Goal: Information Seeking & Learning: Learn about a topic

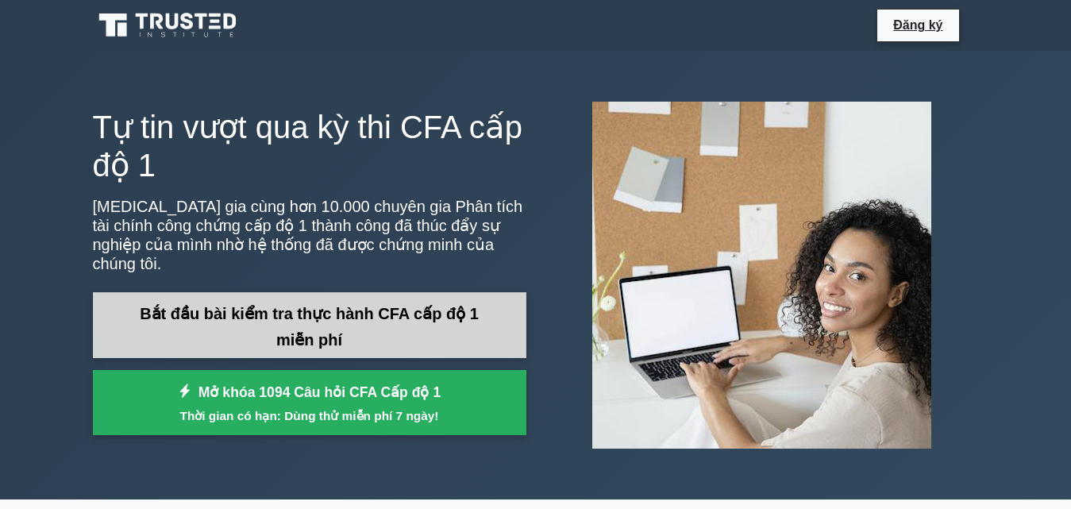
click at [295, 315] on link "Bắt đầu bài kiểm tra thực hành CFA cấp độ 1 miễn phí" at bounding box center [309, 325] width 433 height 66
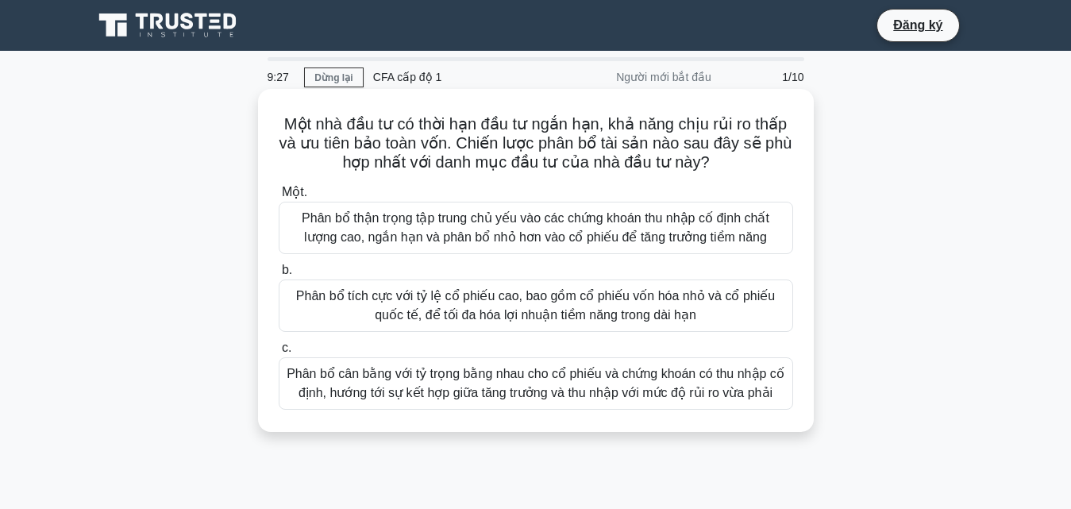
click at [594, 381] on font "Phân bổ cân bằng với tỷ trọng bằng nhau cho cổ phiếu và chứng khoán có thu nhập…" at bounding box center [536, 383] width 498 height 33
click at [279, 353] on input "c. Phân bổ cân bằng với tỷ trọng bằng nhau cho cổ phiếu và chứng khoán có thu n…" at bounding box center [279, 348] width 0 height 10
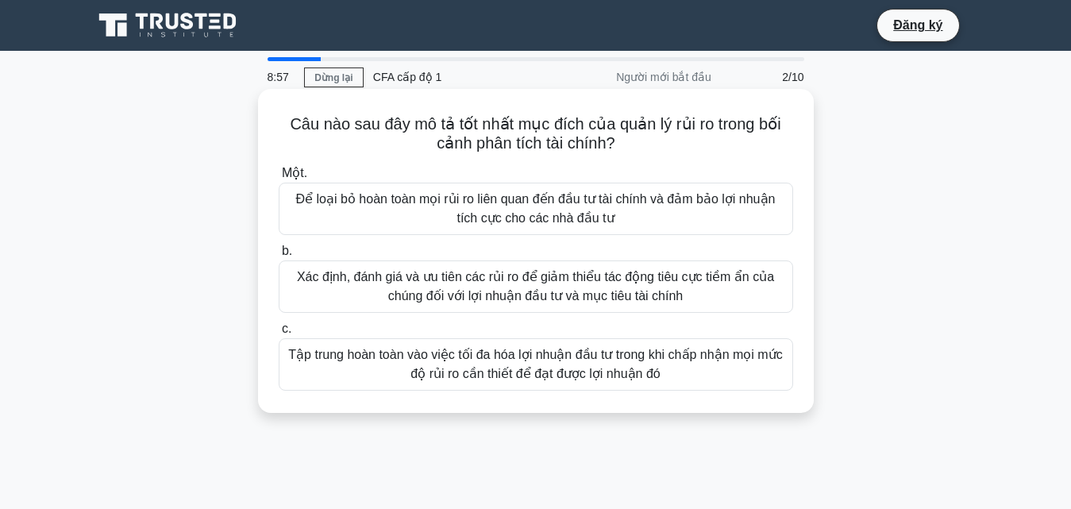
click at [554, 290] on font "Xác định, đánh giá và ưu tiên các rủi ro để giảm thiểu tác động tiêu cực tiềm ẩ…" at bounding box center [535, 286] width 477 height 33
click at [279, 256] on input "b. Xác định, đánh giá và ưu tiên các rủi ro để giảm thiểu tác động tiêu cực tiề…" at bounding box center [279, 251] width 0 height 10
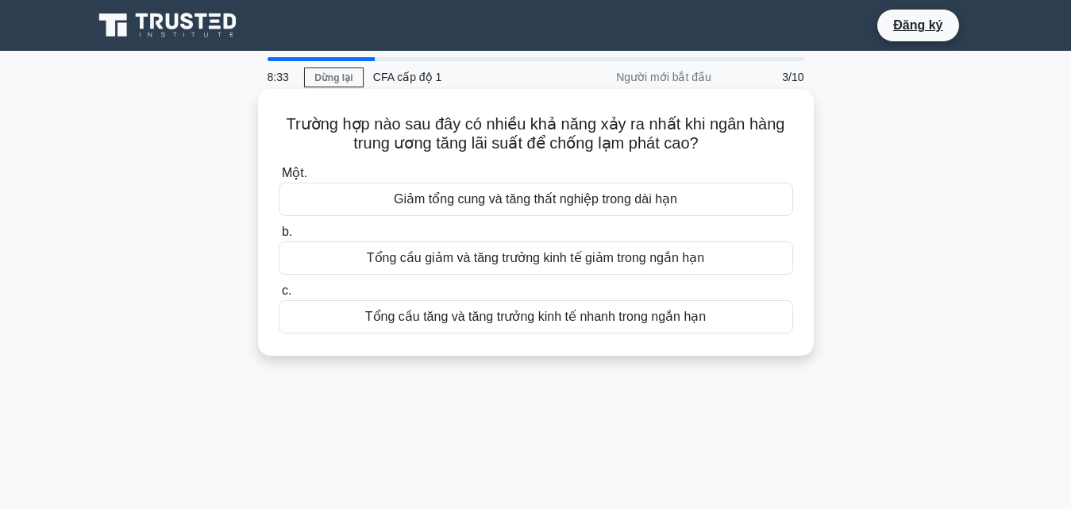
click at [510, 260] on font "Tổng cầu giảm và tăng trưởng kinh tế giảm trong ngắn hạn" at bounding box center [535, 257] width 337 height 13
click at [279, 237] on input "b. Tổng cầu giảm và tăng trưởng kinh tế giảm trong ngắn hạn" at bounding box center [279, 232] width 0 height 10
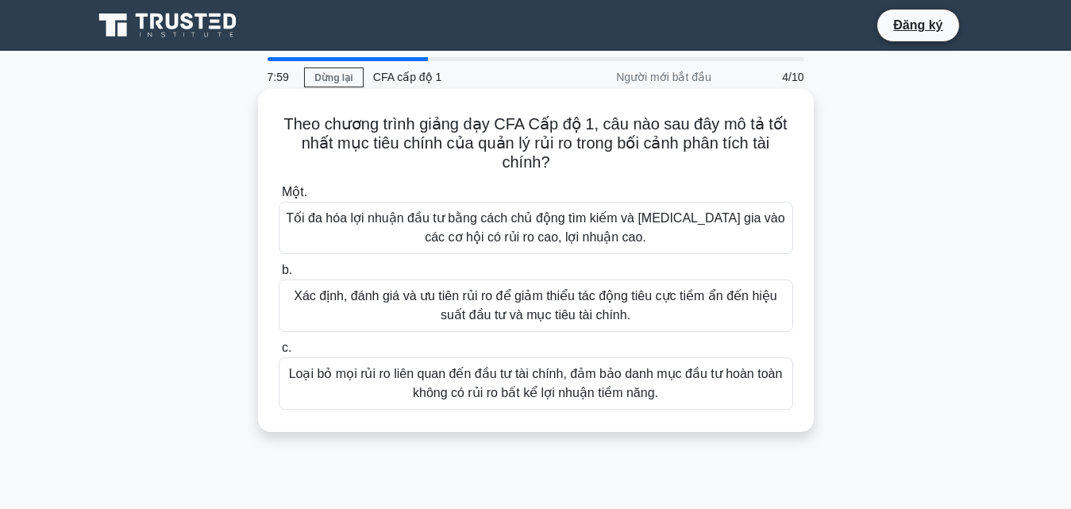
click at [650, 385] on font "Loại bỏ mọi rủi ro liên quan đến đầu tư tài chính, đảm bảo danh mục đầu tư hoàn…" at bounding box center [536, 383] width 494 height 33
click at [279, 353] on input "c. Loại bỏ mọi rủi ro liên quan đến đầu tư tài chính, đảm bảo danh mục đầu tư h…" at bounding box center [279, 348] width 0 height 10
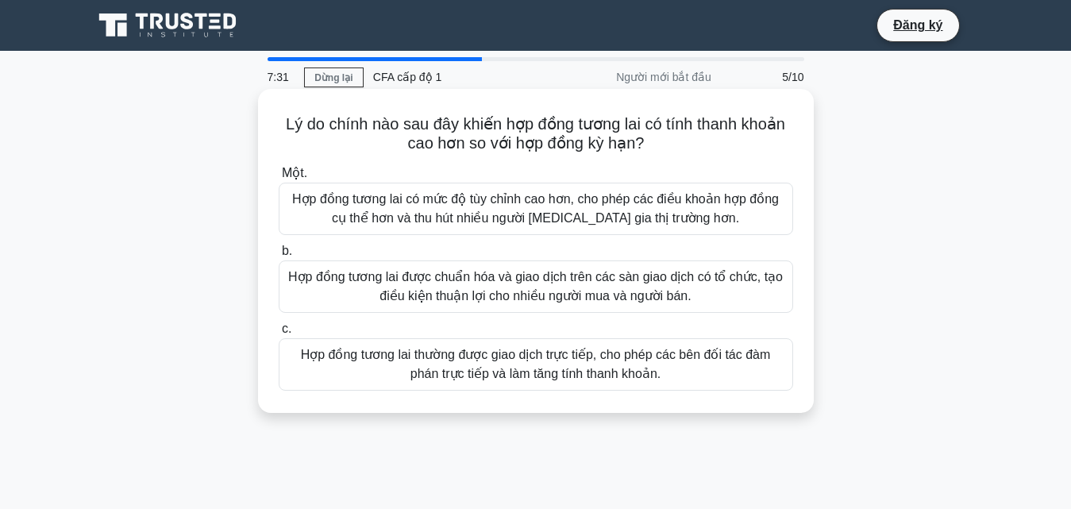
click at [560, 202] on font "Hợp đồng tương lai có mức độ tùy chỉnh cao hơn, cho phép các điều khoản hợp đồn…" at bounding box center [535, 208] width 486 height 33
click at [279, 179] on input "Một. Hợp đồng tương lai có mức độ tùy chỉnh cao hơn, cho phép các điều khoản hợ…" at bounding box center [279, 173] width 0 height 10
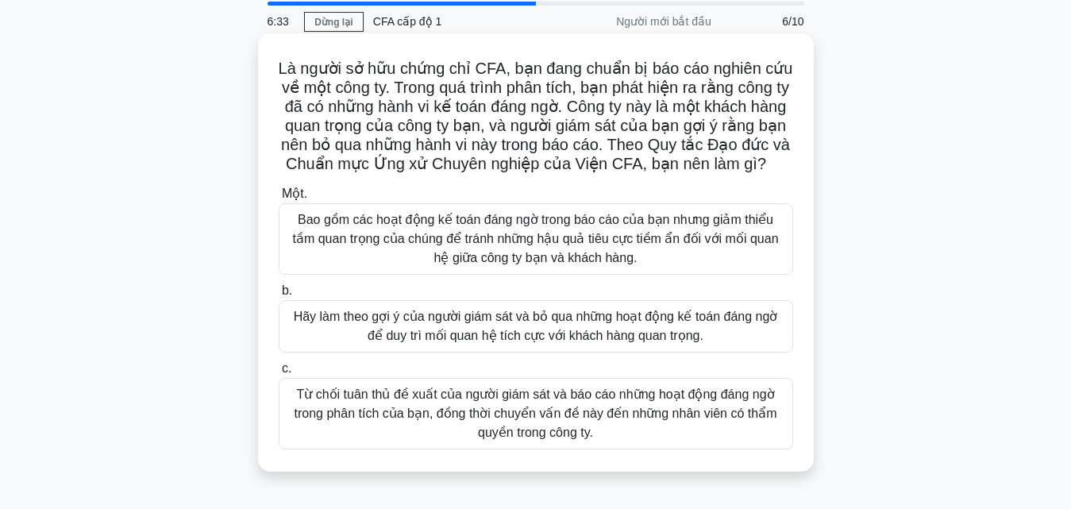
scroll to position [159, 0]
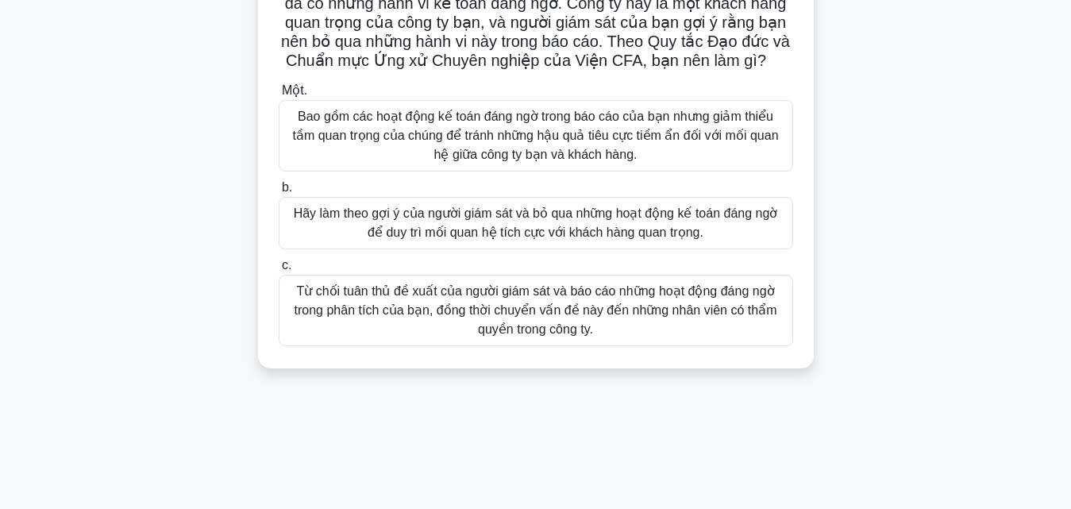
click at [605, 330] on font "Từ chối tuân thủ đề xuất của người giám sát và báo cáo những hoạt động đáng ngờ…" at bounding box center [535, 310] width 483 height 52
click at [279, 271] on input "c. Từ chối tuân thủ đề xuất của người giám sát và báo cáo những hoạt động đáng …" at bounding box center [279, 265] width 0 height 10
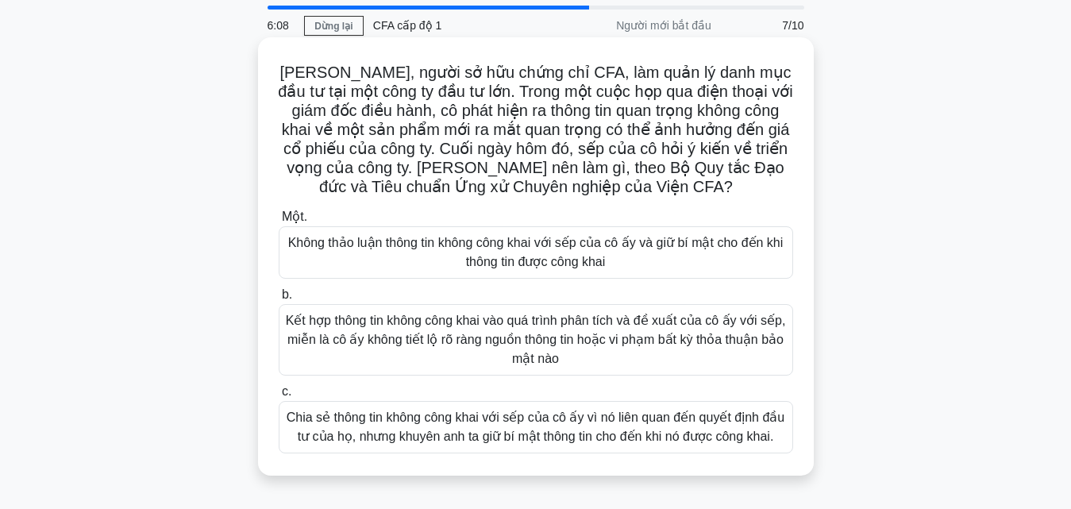
scroll to position [79, 0]
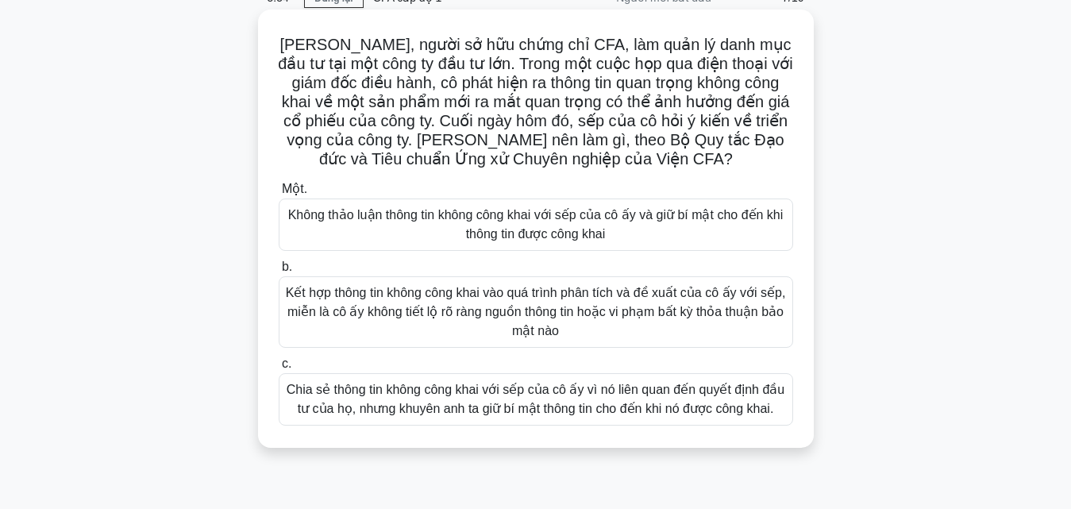
click at [611, 320] on font "Kết hợp thông tin không công khai vào quá trình phân tích và đề xuất của cô ấy …" at bounding box center [536, 312] width 500 height 52
click at [279, 272] on input "b. Kết hợp thông tin không công khai vào quá trình phân tích và đề xuất của cô …" at bounding box center [279, 267] width 0 height 10
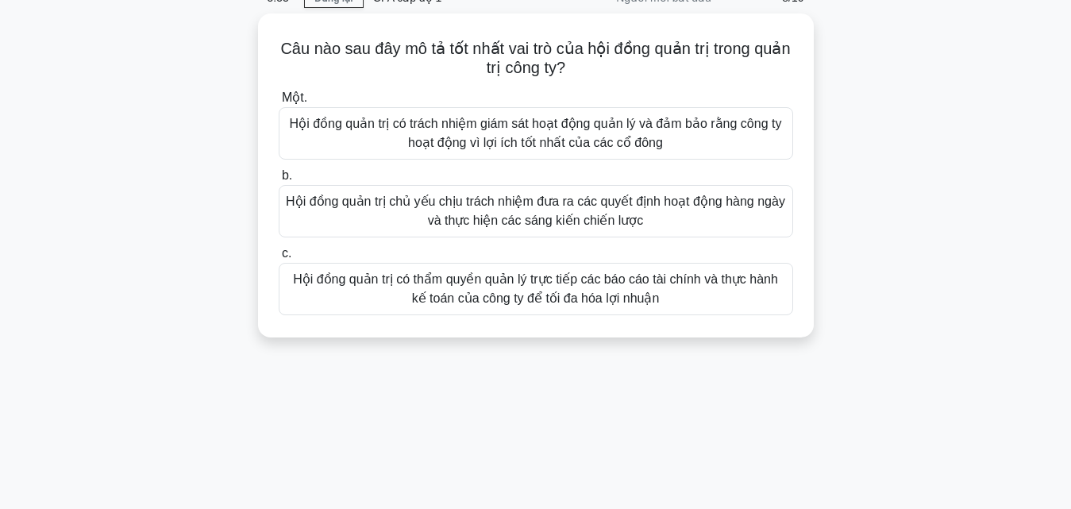
scroll to position [0, 0]
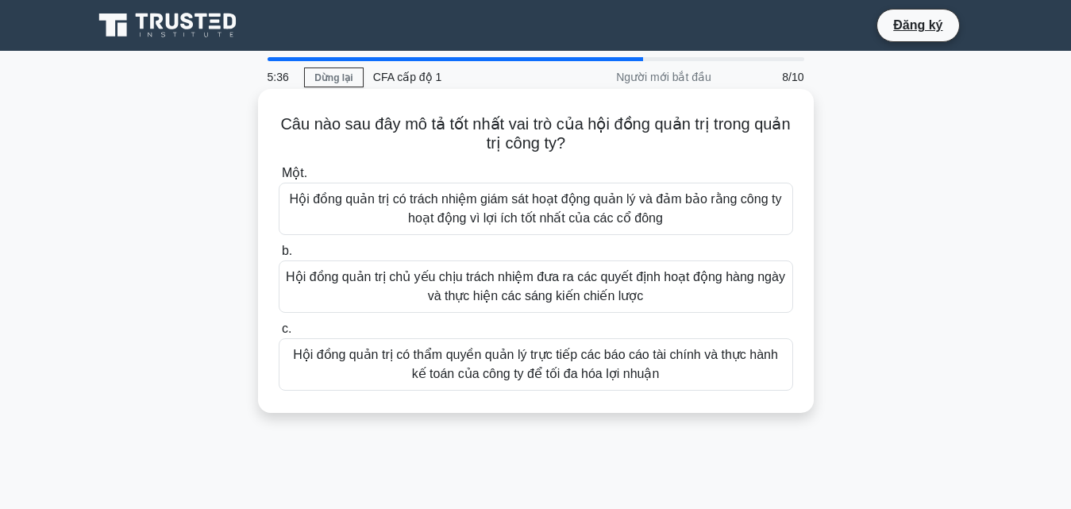
drag, startPoint x: 555, startPoint y: 196, endPoint x: 532, endPoint y: 161, distance: 41.8
click at [555, 179] on label "Một. Hội đồng quản trị có trách nhiệm giám sát hoạt động quản lý và đảm bảo rằn…" at bounding box center [536, 198] width 514 height 71
click at [675, 204] on font "Hội đồng quản trị có trách nhiệm giám sát hoạt động quản lý và đảm bảo rằng côn…" at bounding box center [536, 208] width 492 height 33
click at [279, 179] on input "Một. Hội đồng quản trị có trách nhiệm giám sát hoạt động quản lý và đảm bảo rằn…" at bounding box center [279, 173] width 0 height 10
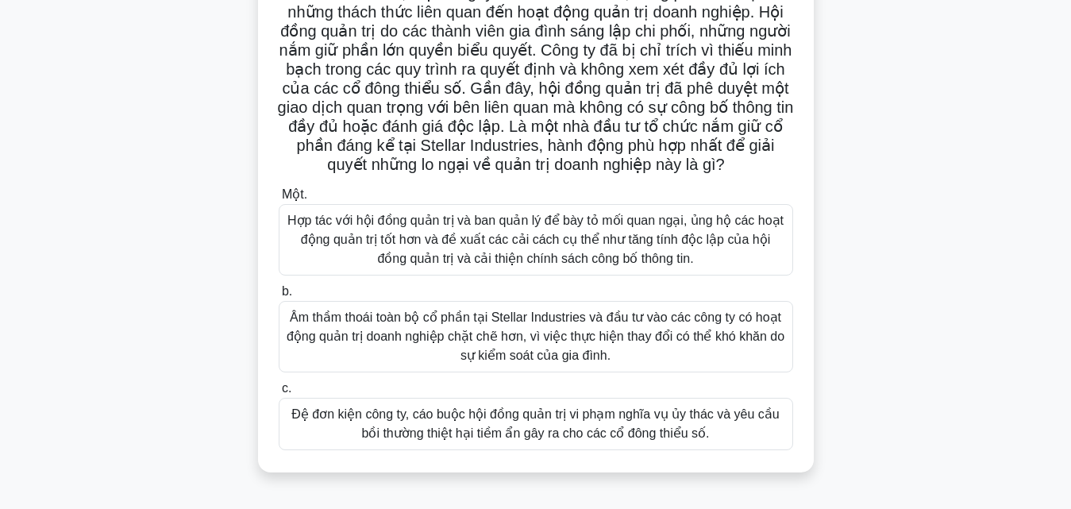
scroll to position [159, 0]
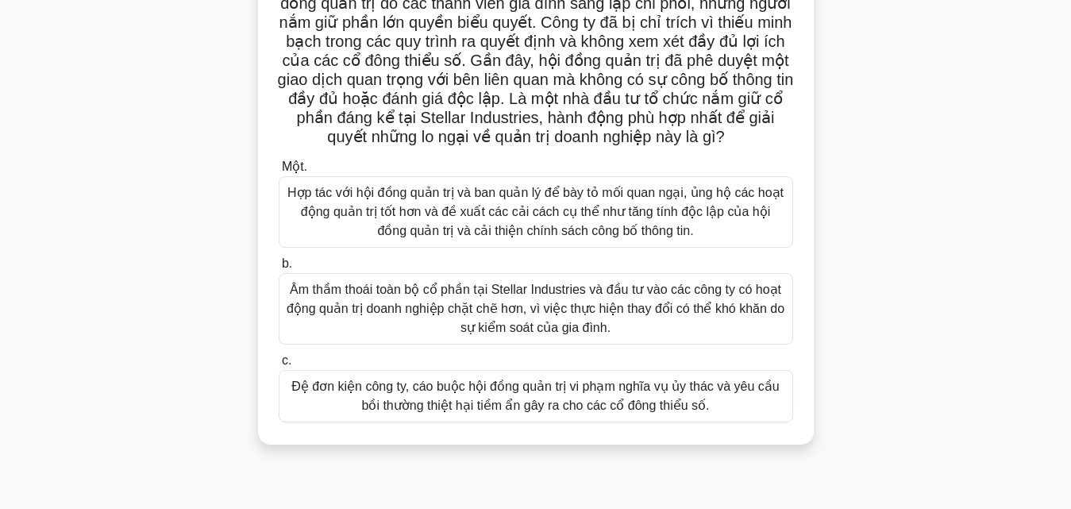
click at [608, 237] on font "Hợp tác với hội đồng quản trị và ban quản lý để bày tỏ mối quan ngại, ủng hộ cá…" at bounding box center [535, 212] width 496 height 52
click at [279, 172] on input "Một. Hợp tác với hội đồng quản trị và ban quản lý để bày tỏ mối quan ngại, ủng …" at bounding box center [279, 167] width 0 height 10
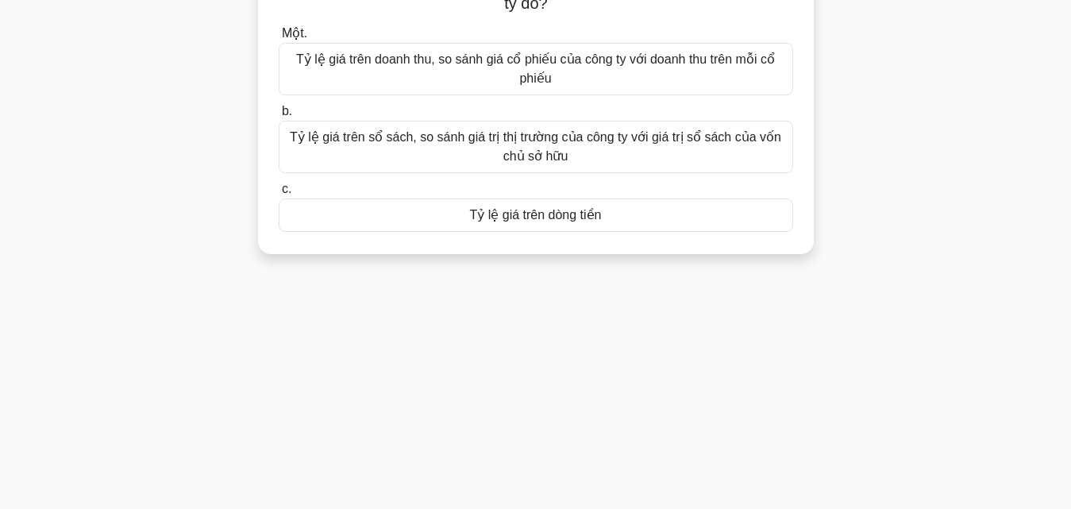
scroll to position [0, 0]
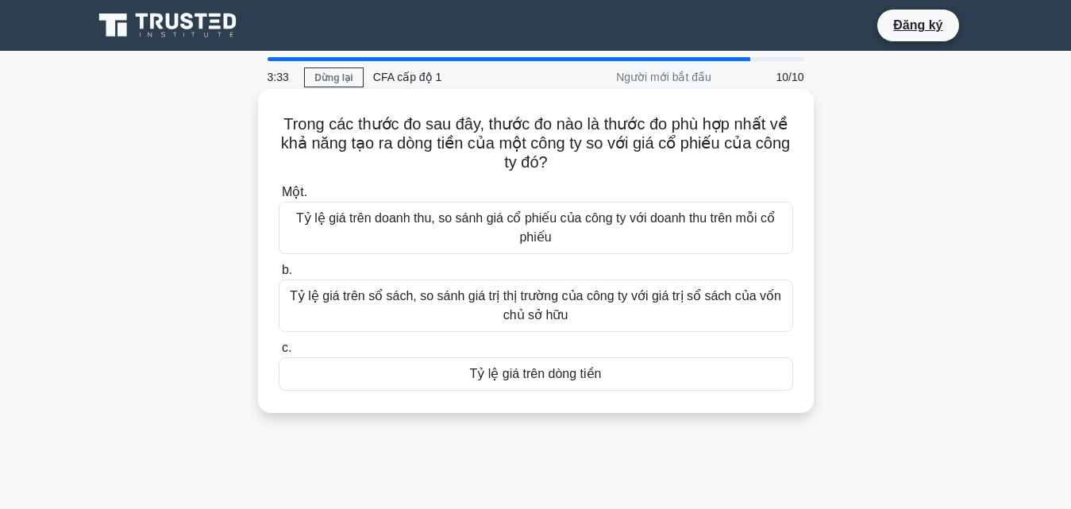
drag, startPoint x: 705, startPoint y: 253, endPoint x: 782, endPoint y: 266, distance: 78.0
click at [782, 266] on label "b. Tỷ lệ giá trên sổ sách, so sánh giá trị thị trường của công ty với giá trị s…" at bounding box center [536, 295] width 514 height 71
click at [279, 266] on input "b. Tỷ lệ giá trên sổ sách, so sánh giá trị thị trường của công ty với giá trị s…" at bounding box center [279, 270] width 0 height 10
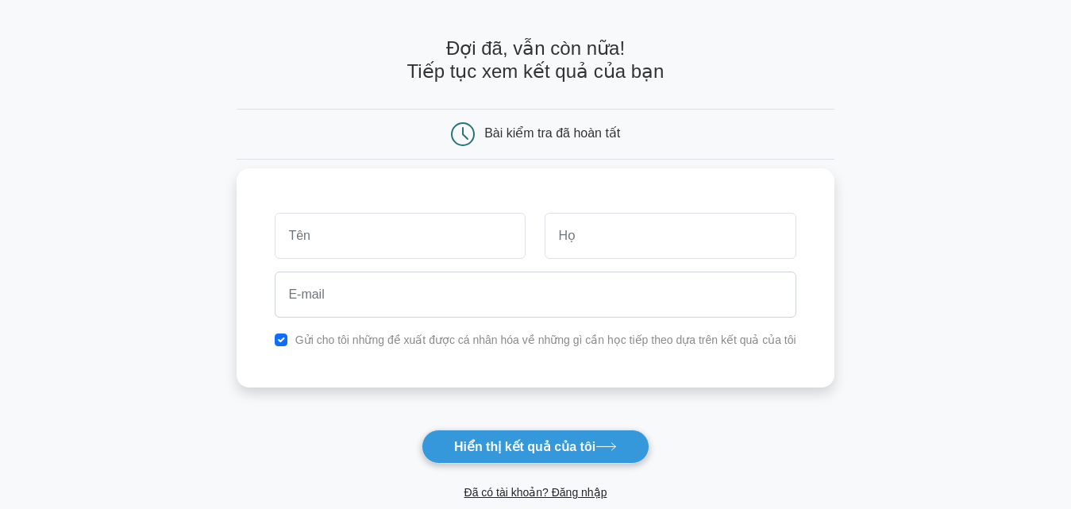
scroll to position [79, 0]
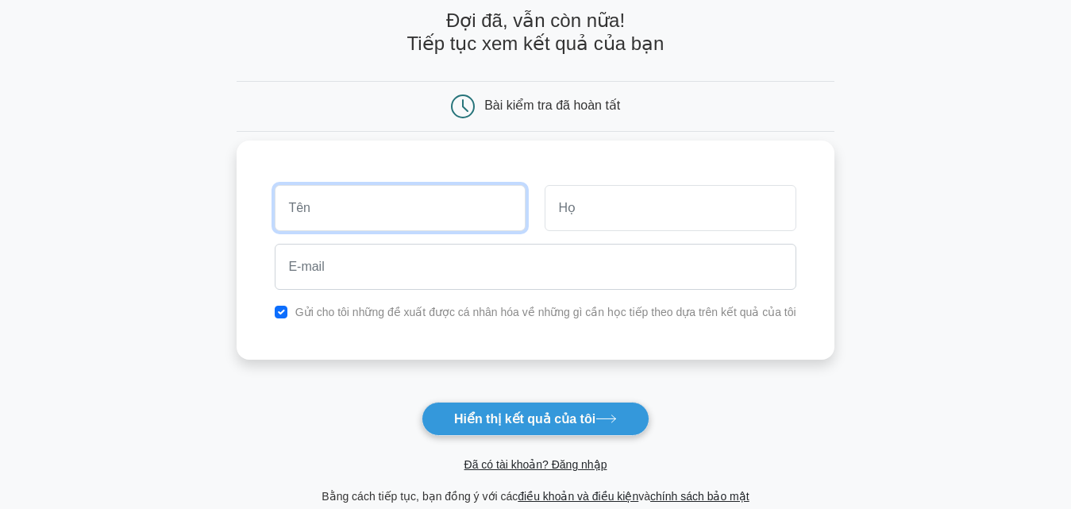
click at [451, 202] on input "text" at bounding box center [400, 208] width 251 height 46
type input "ly"
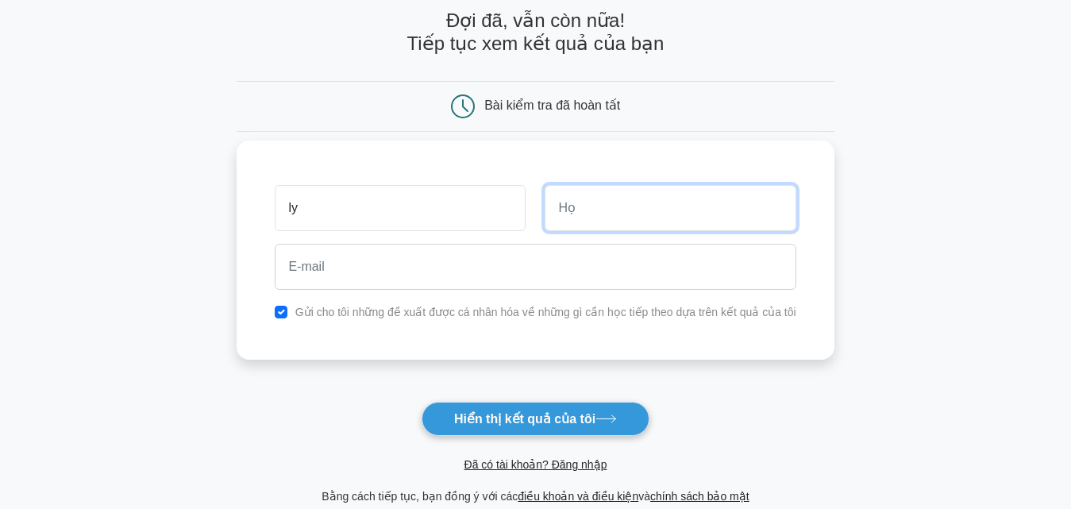
click at [651, 202] on input "text" at bounding box center [669, 208] width 251 height 46
paste input "ạm"
type input "[PERSON_NAME]"
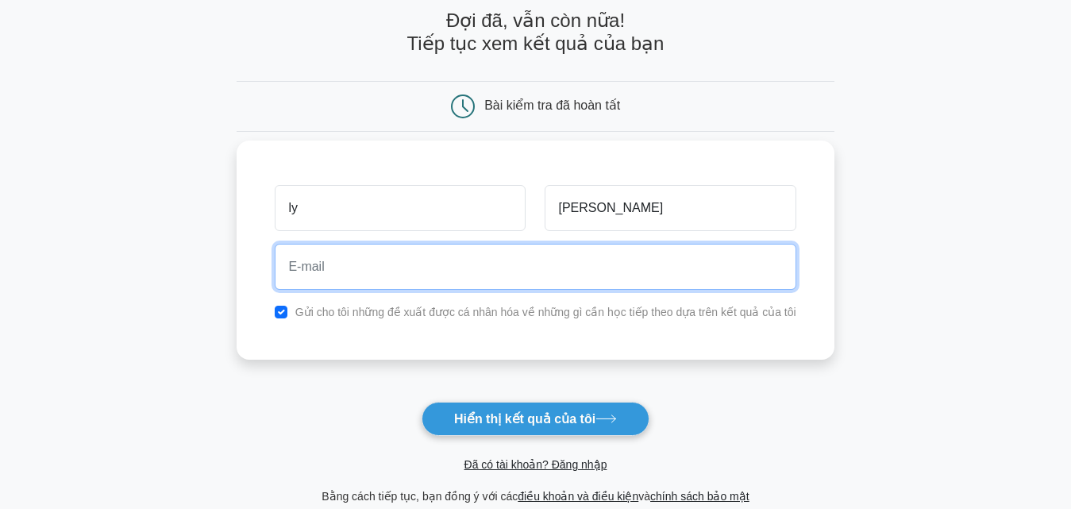
click at [601, 258] on input "email" at bounding box center [535, 267] width 521 height 46
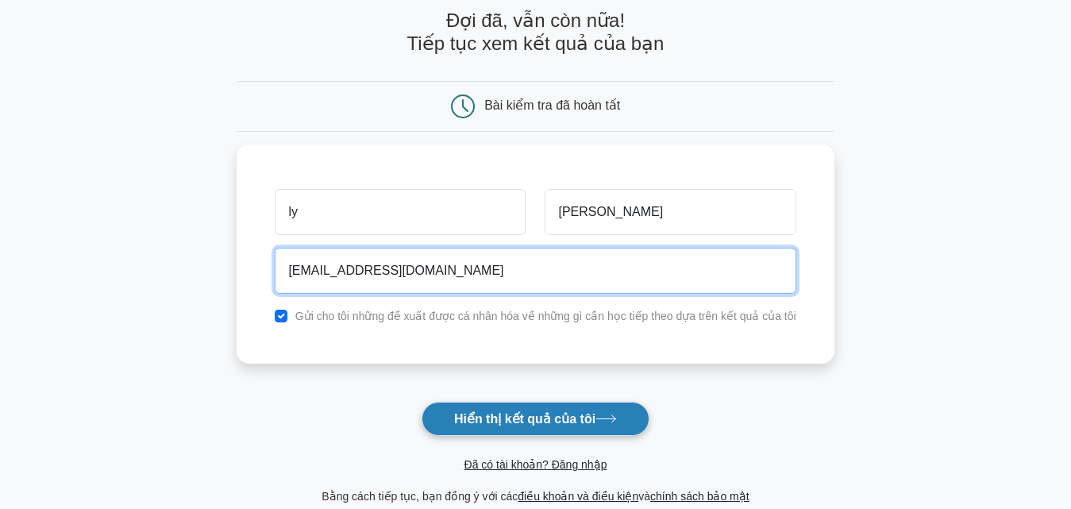
type input "[EMAIL_ADDRESS][DOMAIN_NAME]"
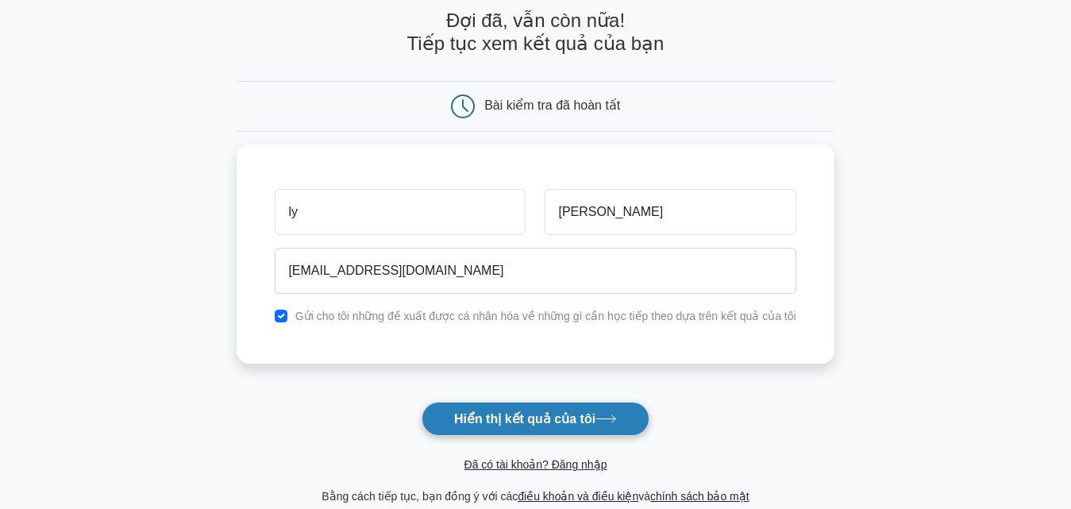
click at [546, 416] on font "Hiển thị kết quả của tôi" at bounding box center [524, 418] width 141 height 13
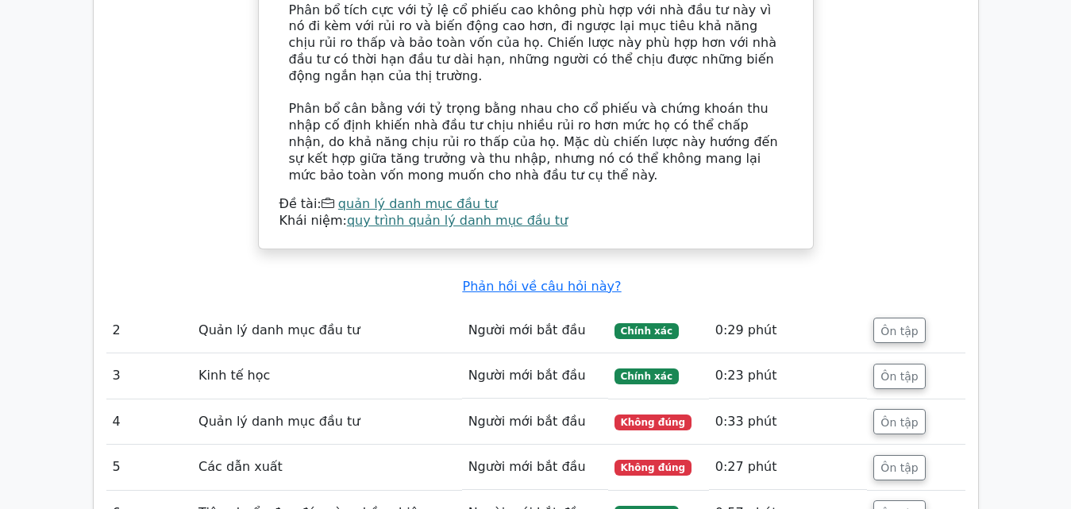
scroll to position [2063, 0]
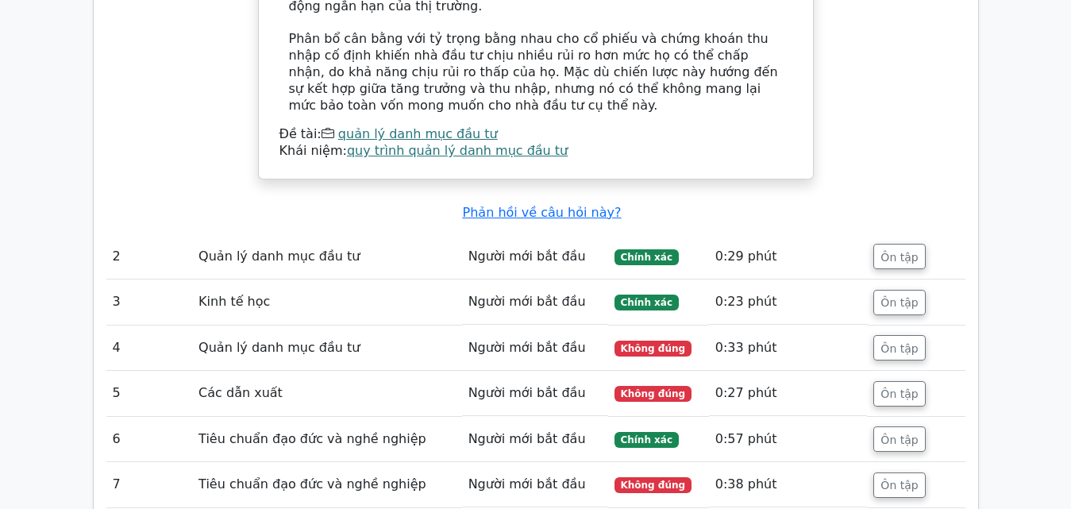
click at [569, 340] on font "Người mới bắt đầu" at bounding box center [526, 347] width 117 height 15
click at [910, 341] on font "Ôn tập" at bounding box center [898, 347] width 37 height 13
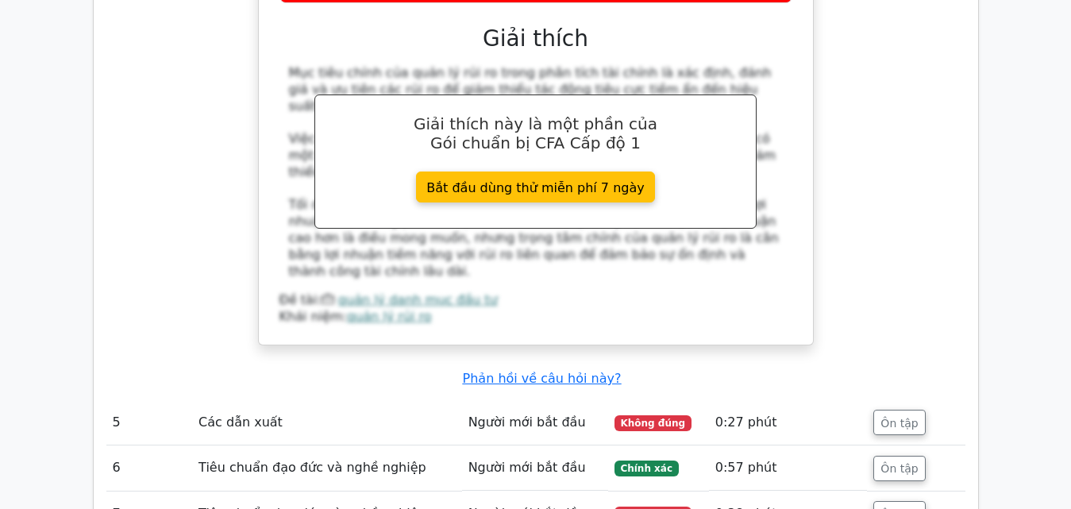
scroll to position [2857, 0]
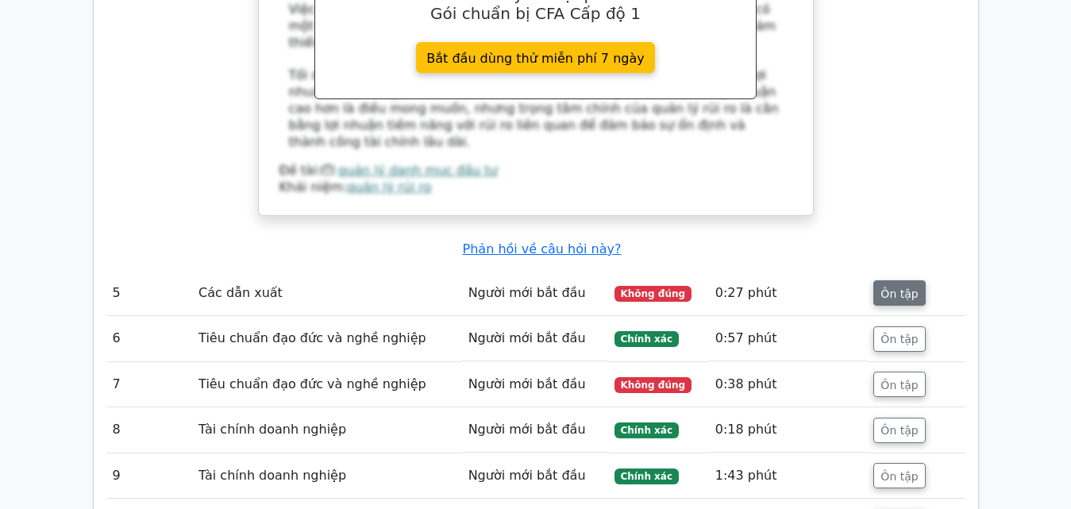
click at [917, 280] on button "Ôn tập" at bounding box center [899, 292] width 52 height 25
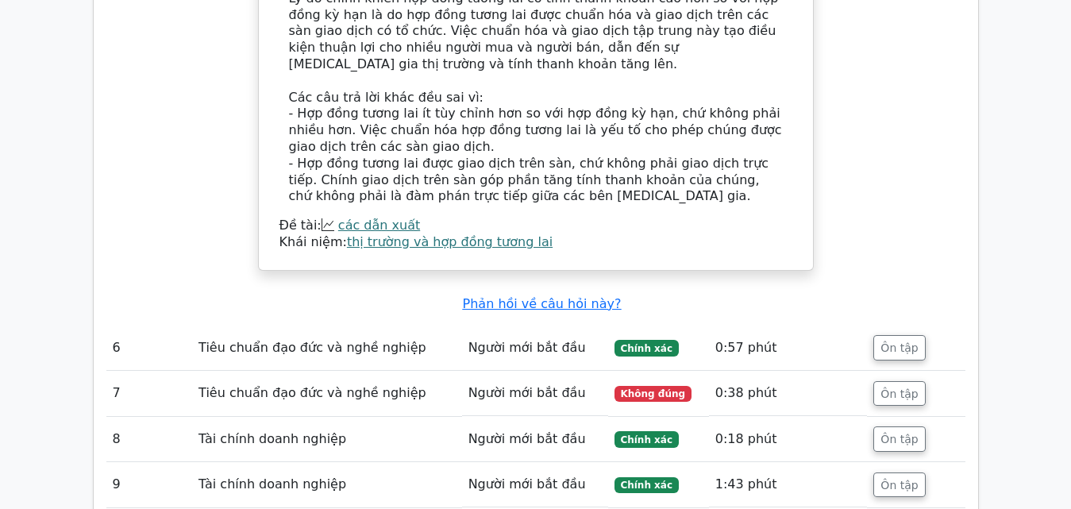
scroll to position [3492, 0]
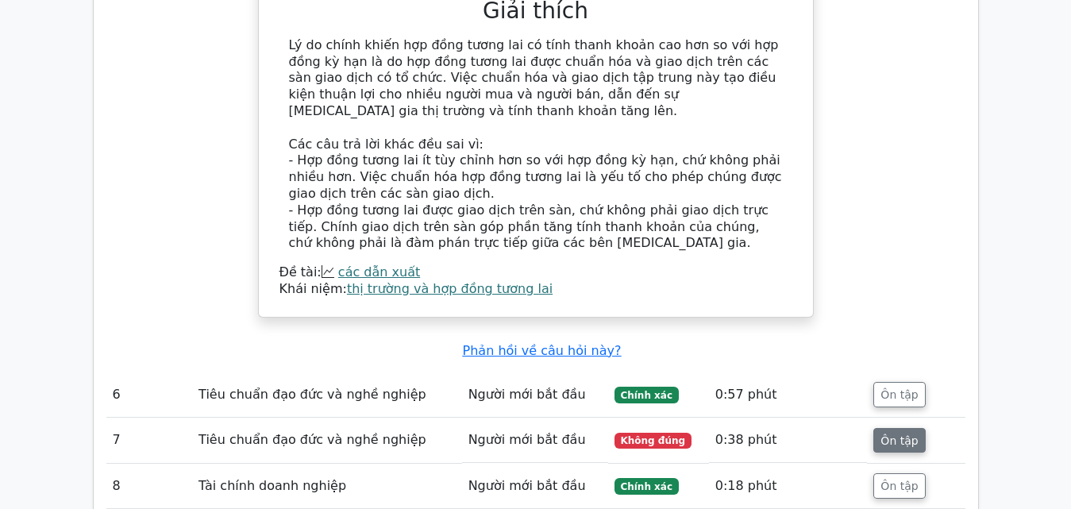
click at [895, 433] on font "Ôn tập" at bounding box center [898, 439] width 37 height 13
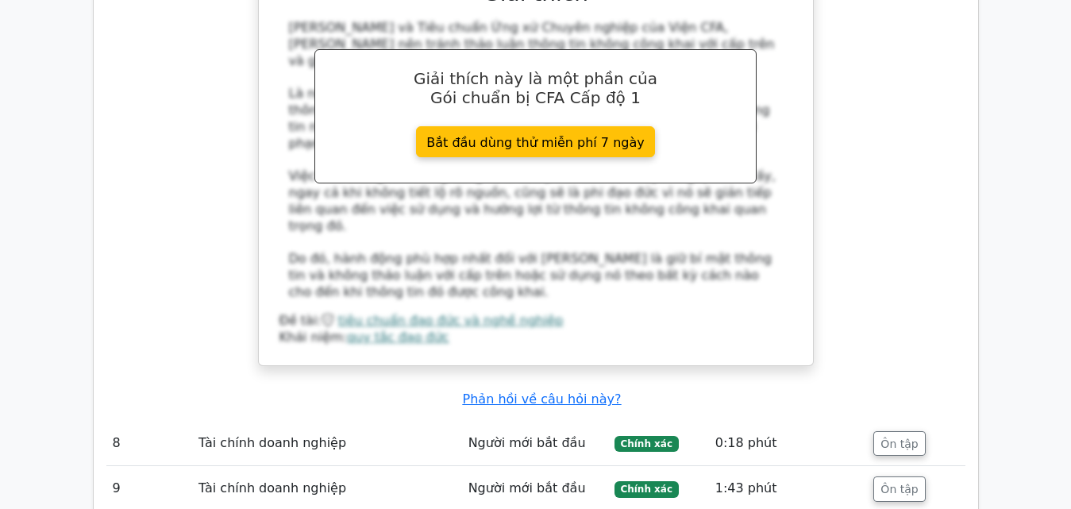
scroll to position [4444, 0]
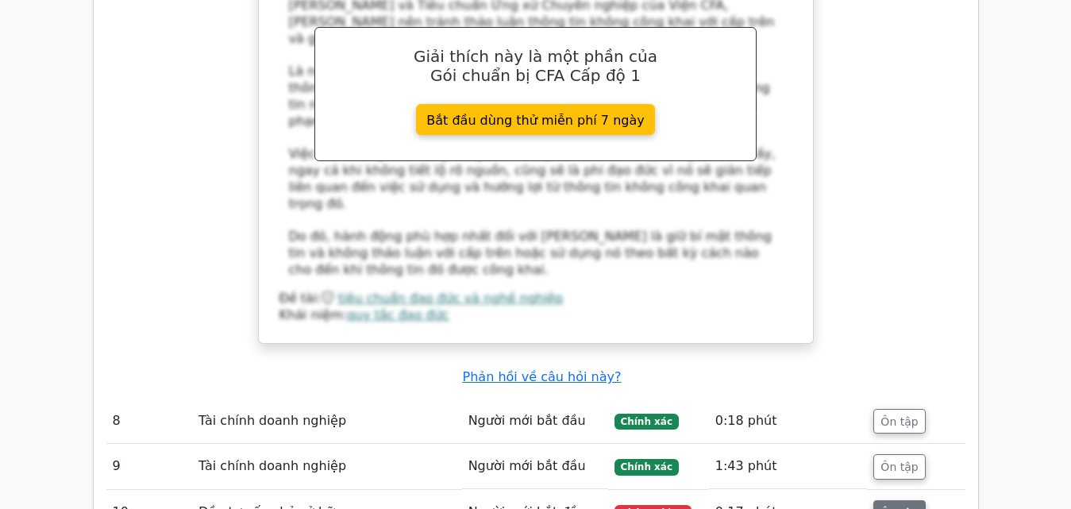
click at [882, 506] on font "Ôn tập" at bounding box center [898, 512] width 37 height 13
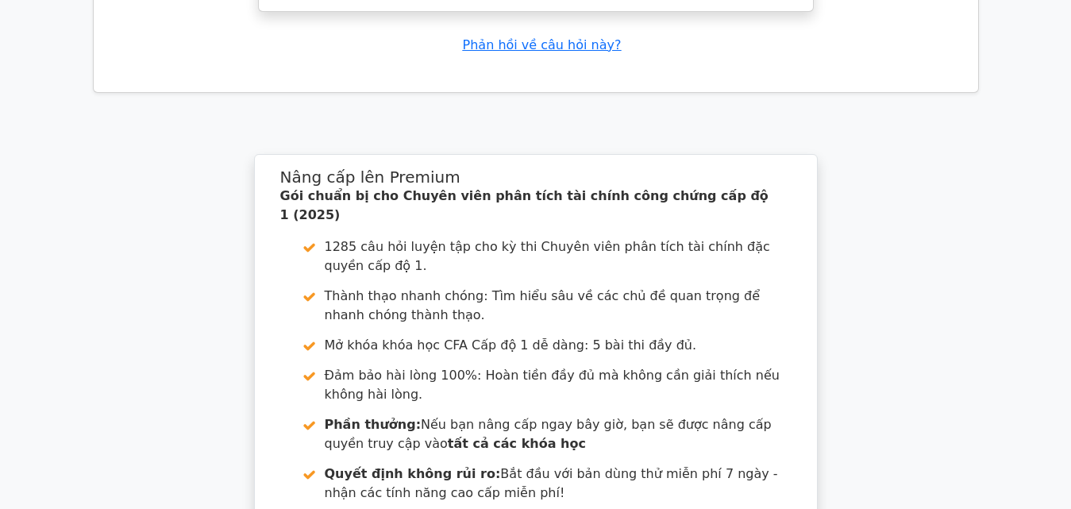
scroll to position [5778, 0]
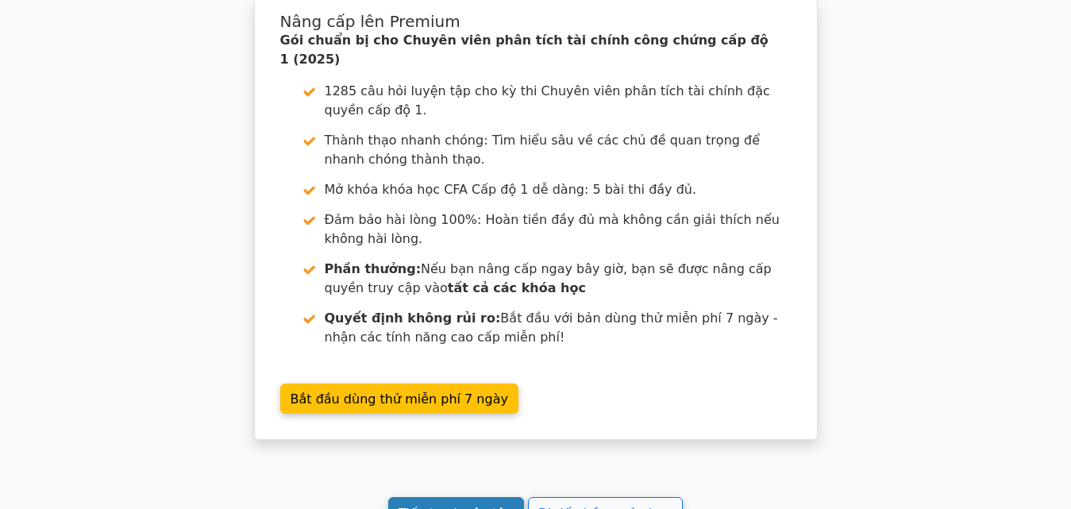
click at [492, 505] on font "Tiếp tục luyện tập" at bounding box center [455, 512] width 114 height 15
